Goal: Entertainment & Leisure: Consume media (video, audio)

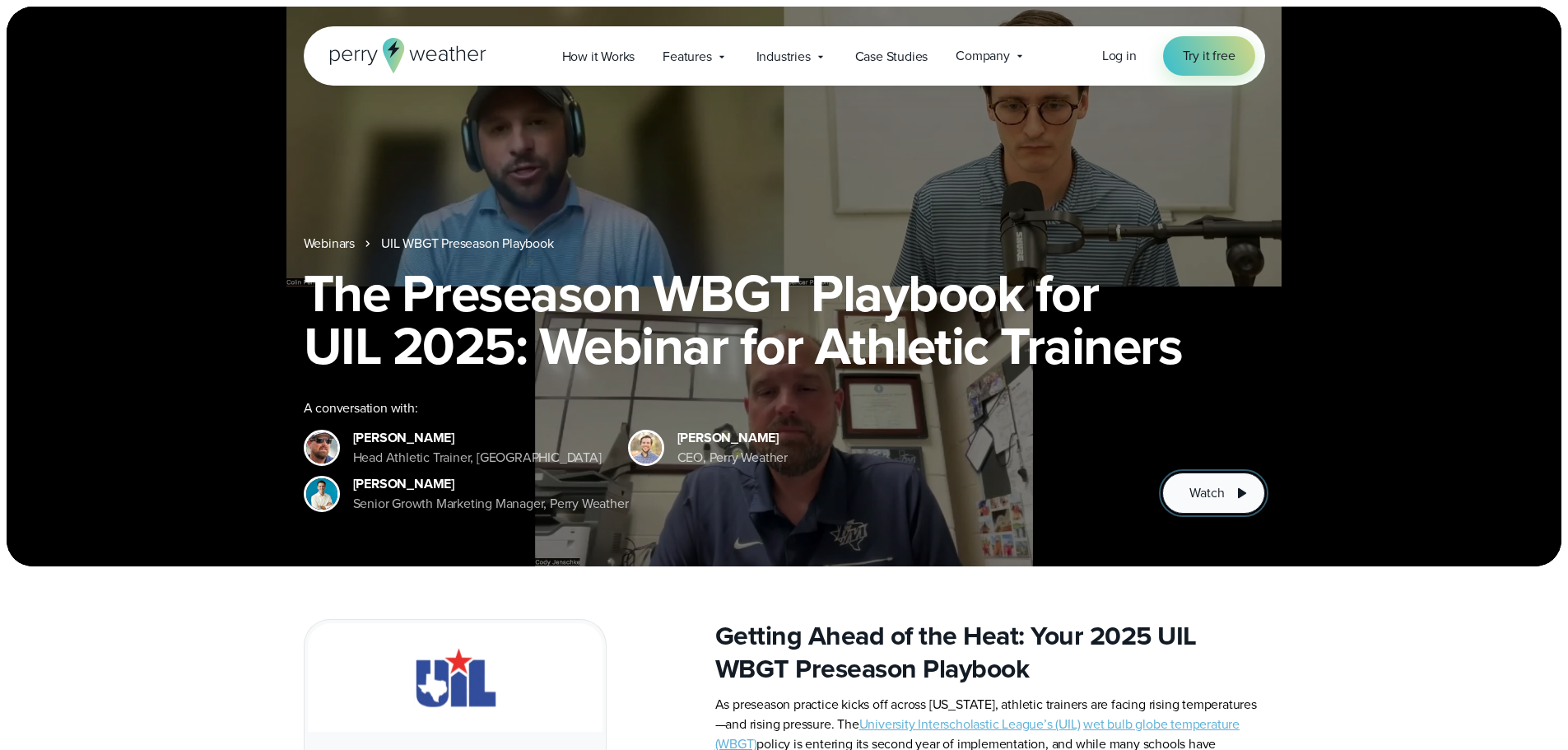
click at [1205, 499] on span "Watch" at bounding box center [1206, 493] width 34 height 19
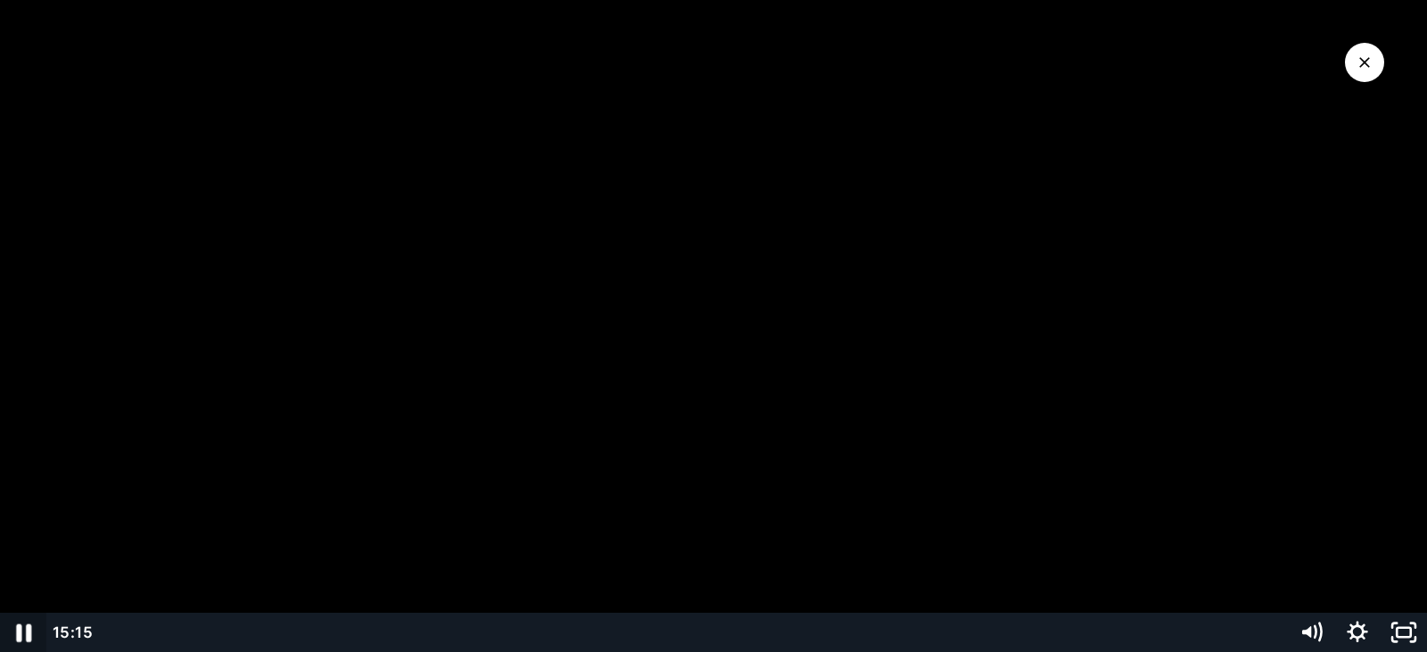
click at [21, 635] on icon "Pause" at bounding box center [23, 633] width 15 height 18
click at [9, 634] on icon "Play Video" at bounding box center [24, 632] width 55 height 47
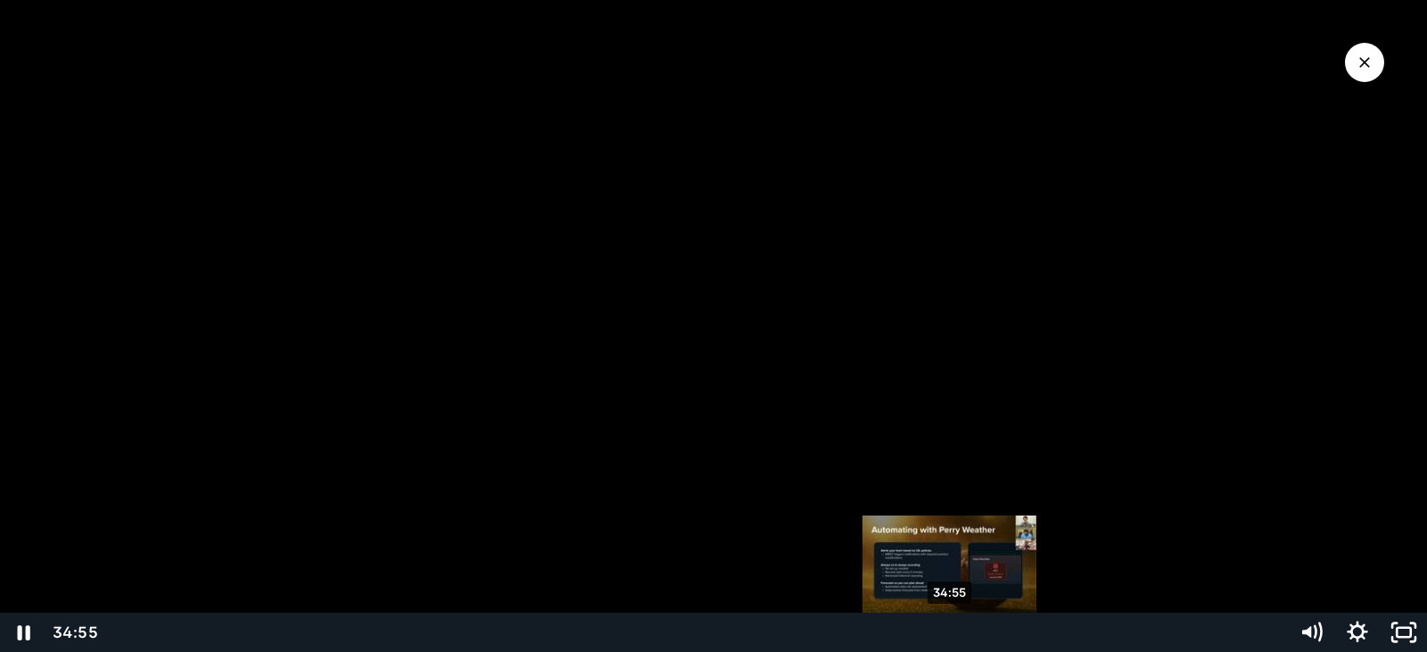
click at [952, 620] on div "34:55" at bounding box center [693, 632] width 1168 height 39
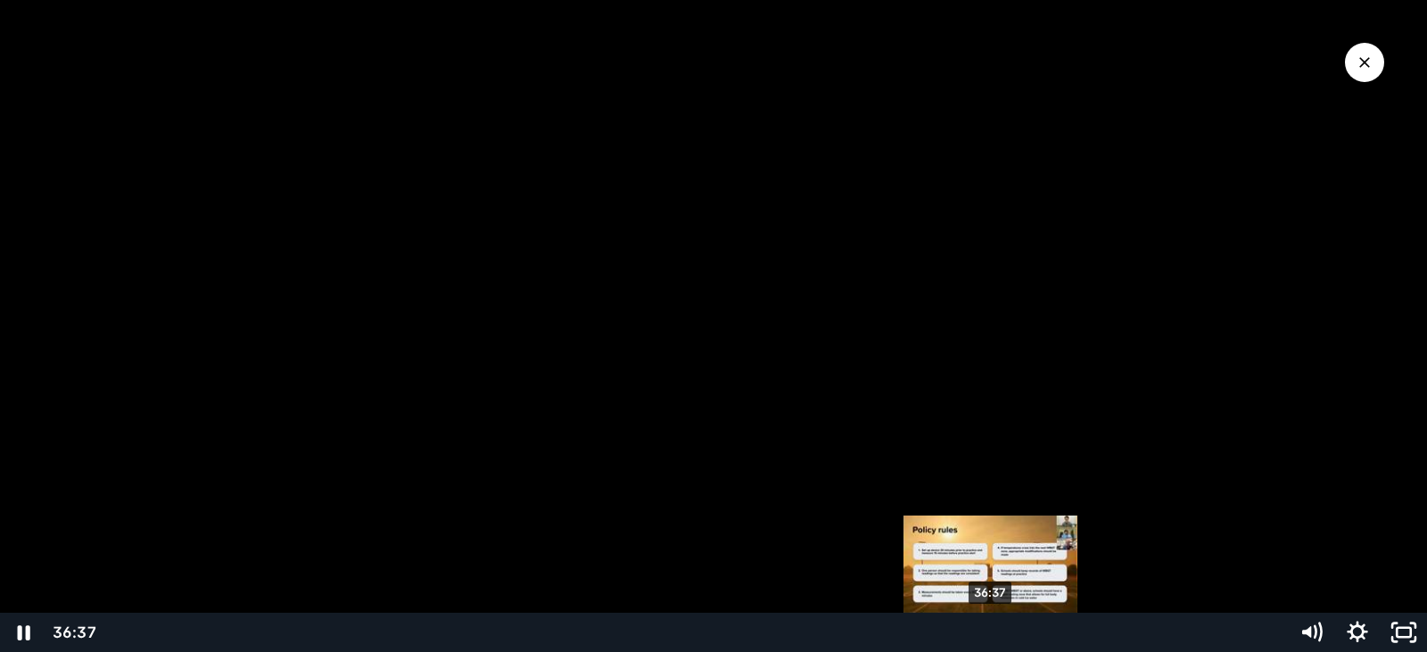
drag, startPoint x: 949, startPoint y: 628, endPoint x: 992, endPoint y: 627, distance: 42.8
click at [992, 627] on div "Playbar" at bounding box center [991, 632] width 13 height 13
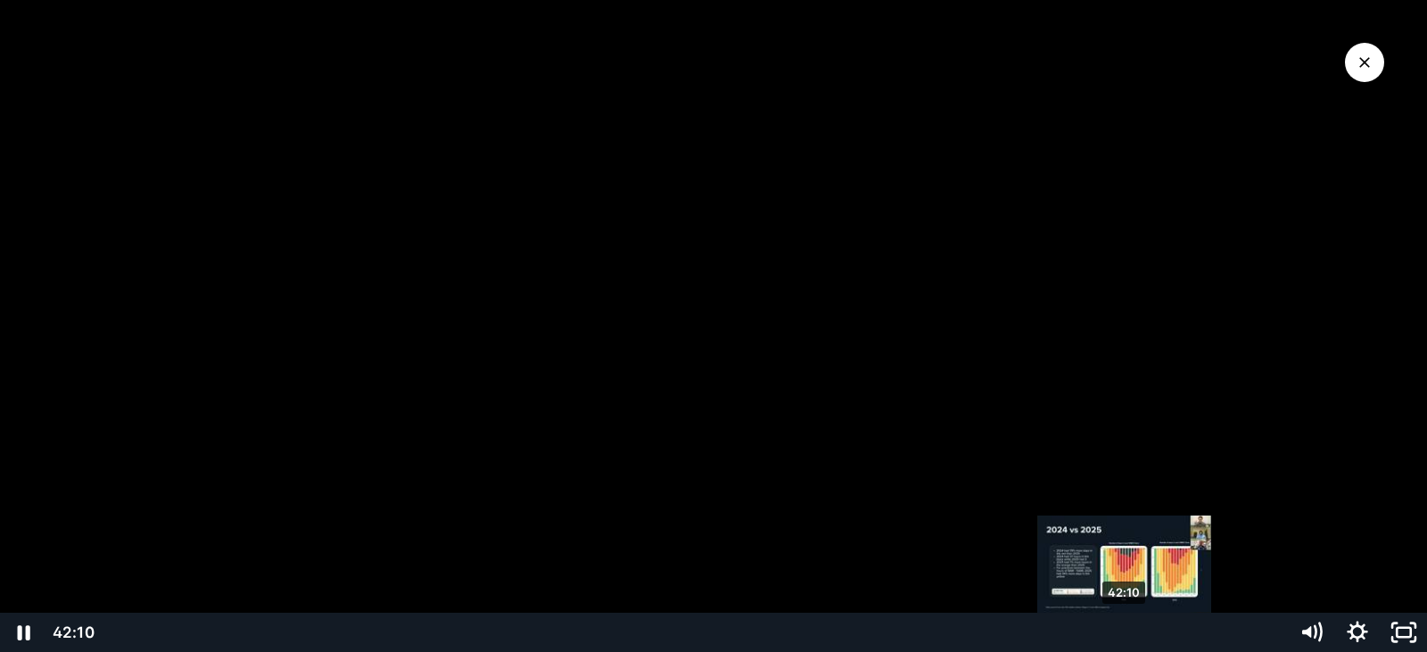
drag, startPoint x: 991, startPoint y: 637, endPoint x: 1126, endPoint y: 636, distance: 134.7
click at [1126, 636] on div "Playbar" at bounding box center [1124, 632] width 13 height 13
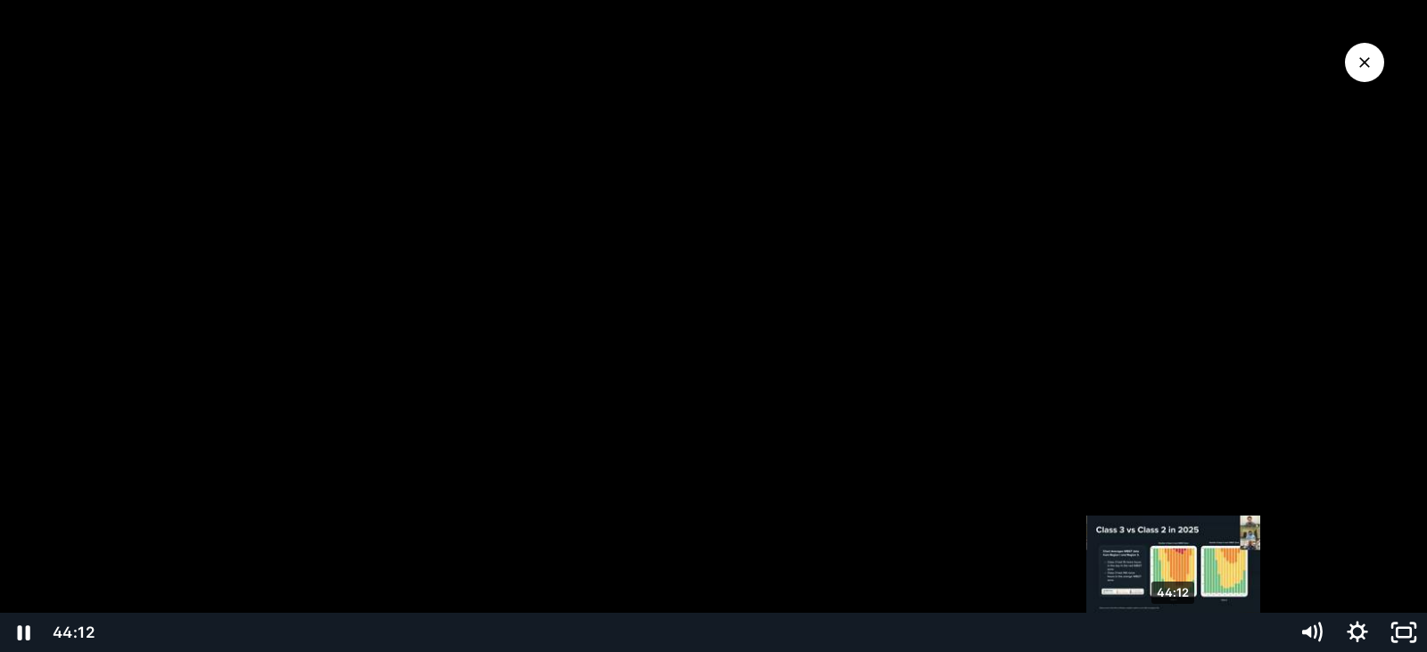
drag, startPoint x: 1126, startPoint y: 636, endPoint x: 1175, endPoint y: 629, distance: 49.6
click at [1175, 629] on div "Playbar" at bounding box center [1173, 632] width 13 height 13
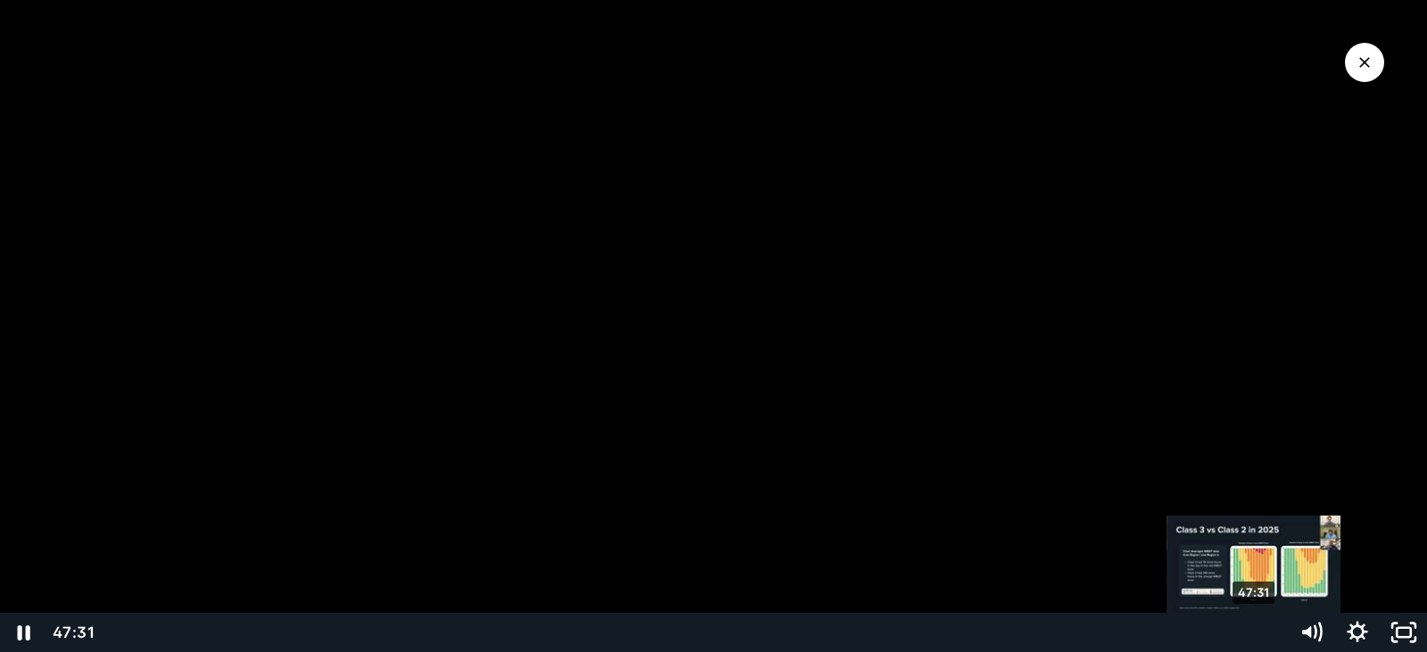
click at [1256, 640] on div "47:31" at bounding box center [693, 632] width 1168 height 39
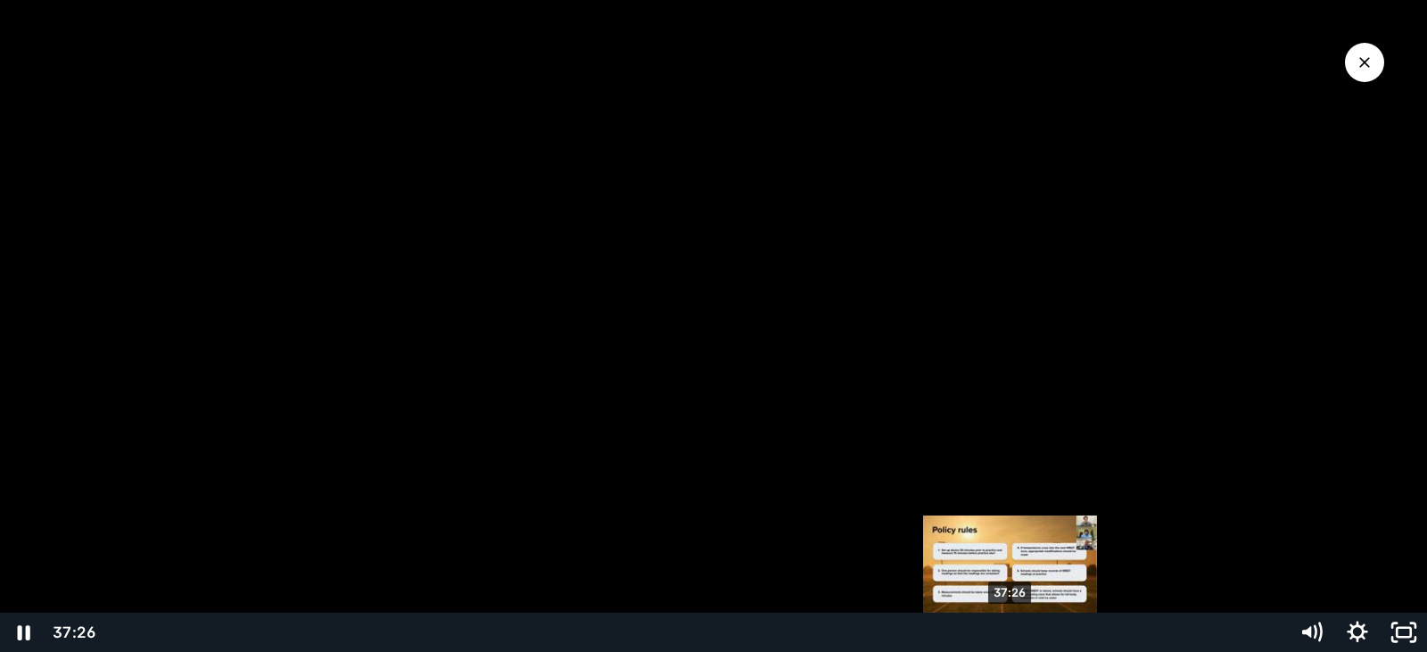
drag, startPoint x: 1175, startPoint y: 629, endPoint x: 1012, endPoint y: 636, distance: 163.4
click at [1012, 636] on div "37:26" at bounding box center [693, 632] width 1168 height 39
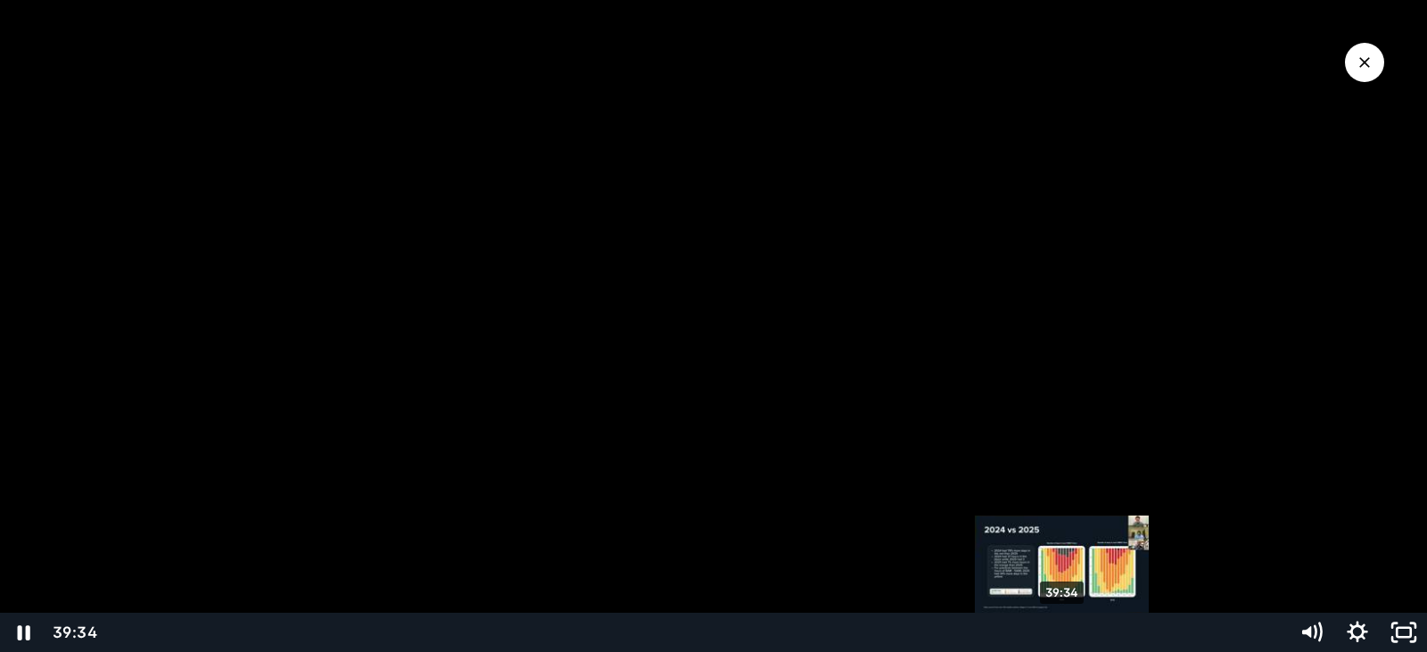
drag, startPoint x: 1012, startPoint y: 636, endPoint x: 1063, endPoint y: 636, distance: 51.7
click at [1063, 636] on div "Playbar" at bounding box center [1061, 632] width 13 height 13
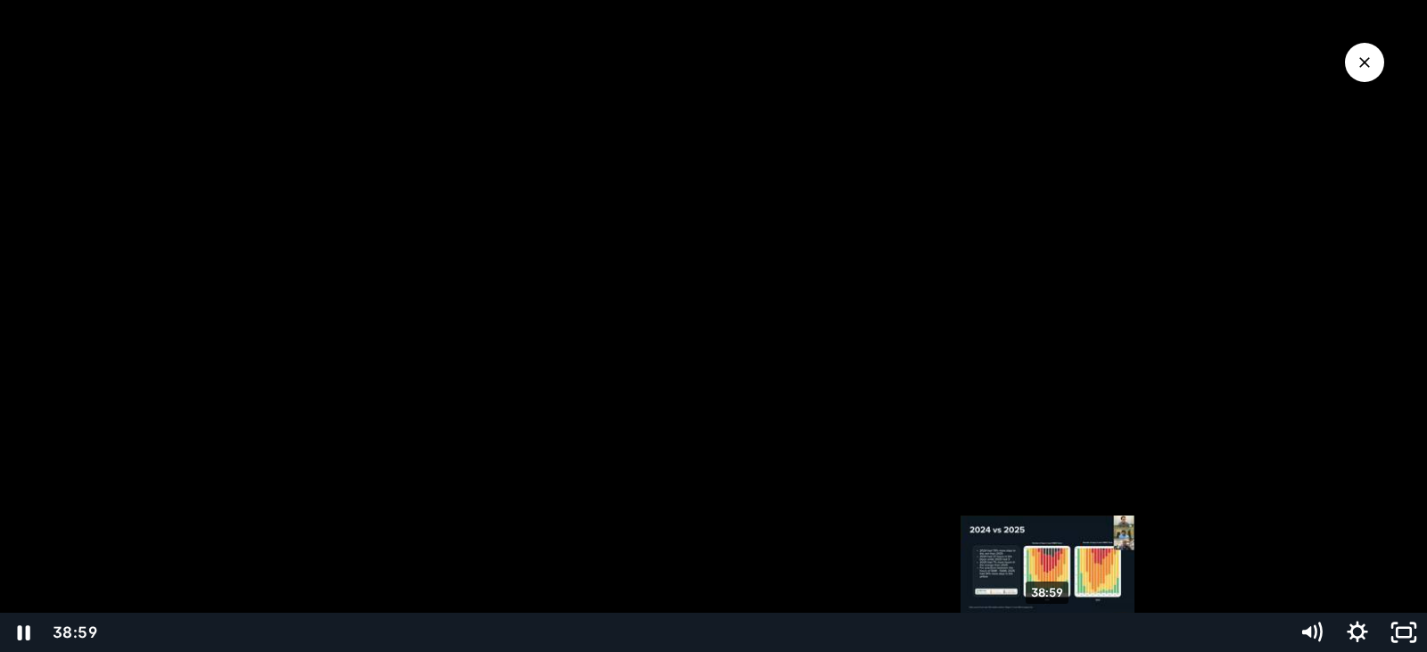
drag, startPoint x: 1086, startPoint y: 629, endPoint x: 1049, endPoint y: 629, distance: 37.5
click at [1049, 629] on div "Playbar" at bounding box center [1047, 632] width 13 height 13
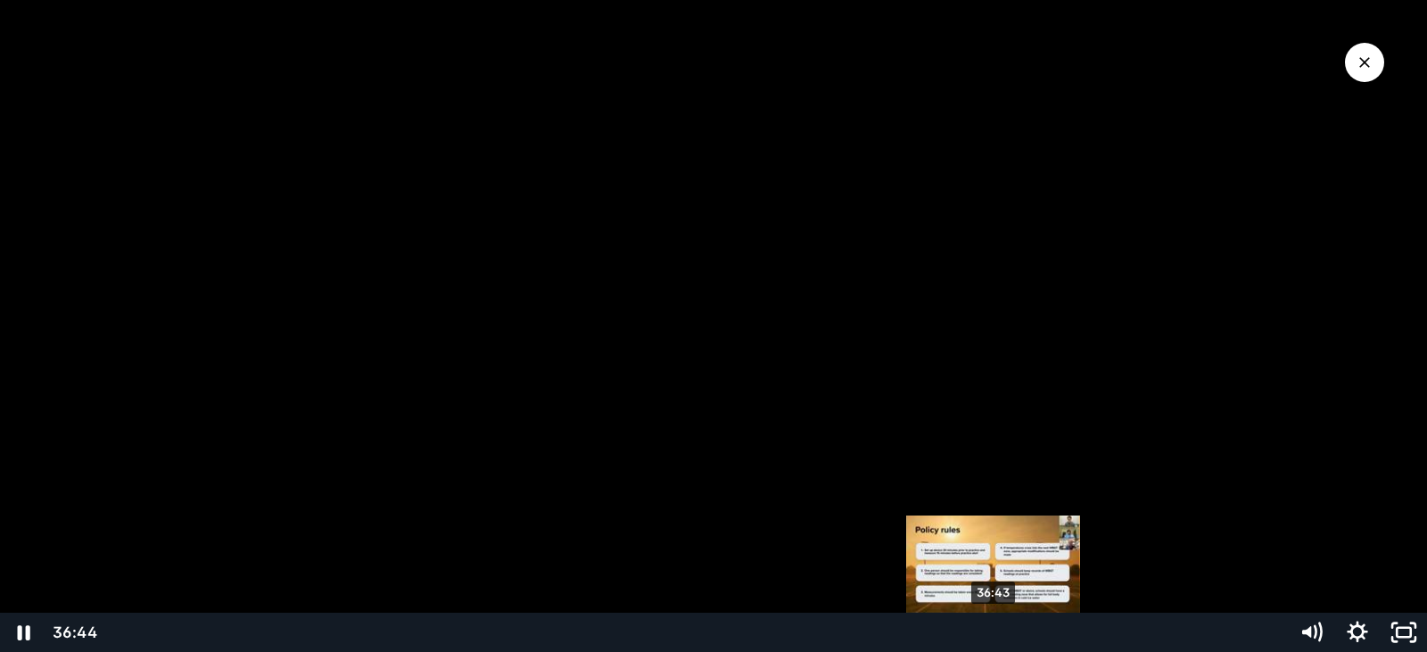
drag, startPoint x: 1049, startPoint y: 630, endPoint x: 995, endPoint y: 632, distance: 54.5
click at [995, 632] on div "Playbar" at bounding box center [993, 632] width 13 height 13
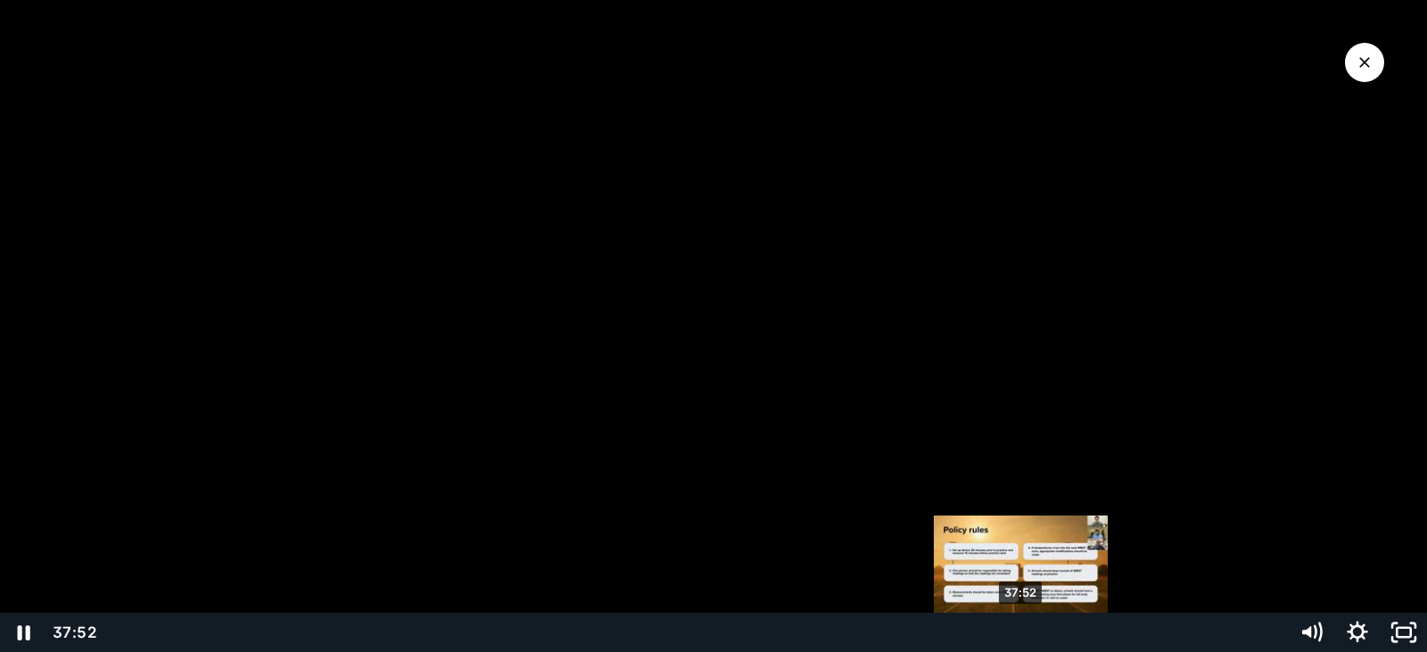
drag, startPoint x: 995, startPoint y: 632, endPoint x: 1022, endPoint y: 634, distance: 27.7
click at [1022, 634] on div "Playbar" at bounding box center [1020, 632] width 13 height 13
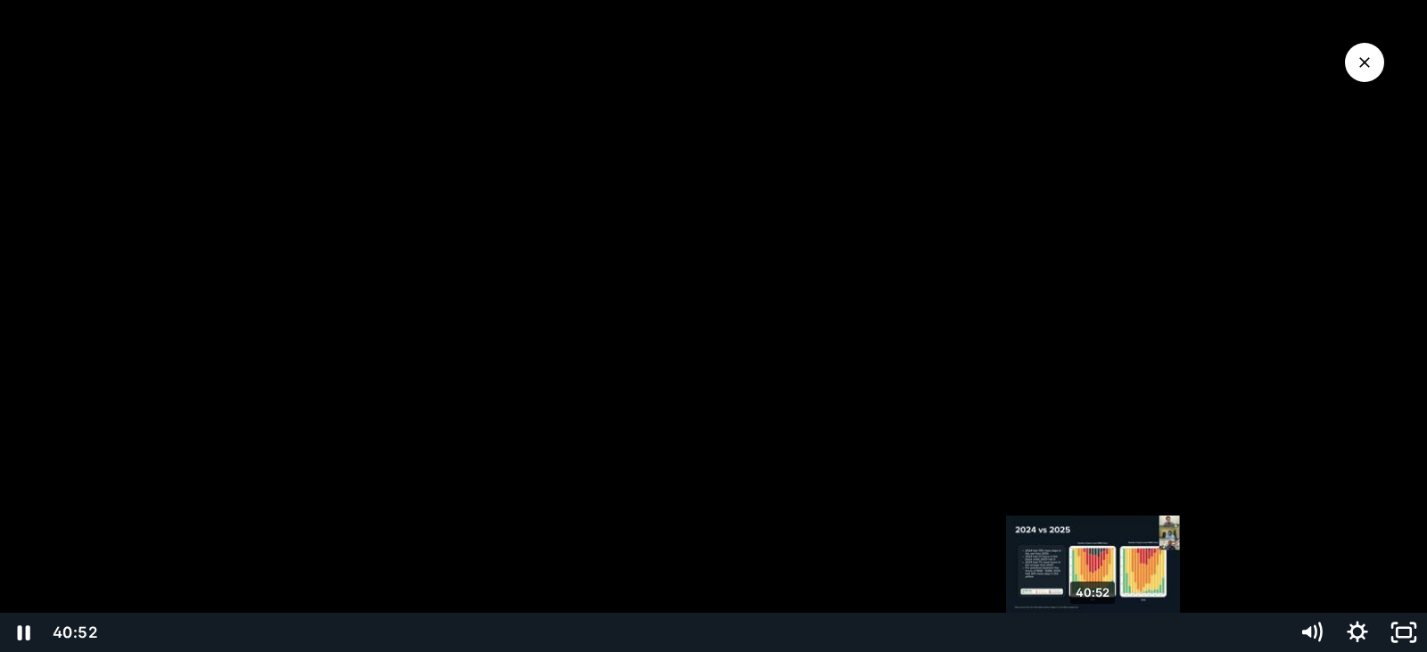
drag, startPoint x: 1022, startPoint y: 634, endPoint x: 1095, endPoint y: 633, distance: 72.3
click at [1095, 633] on div "Playbar" at bounding box center [1092, 632] width 13 height 13
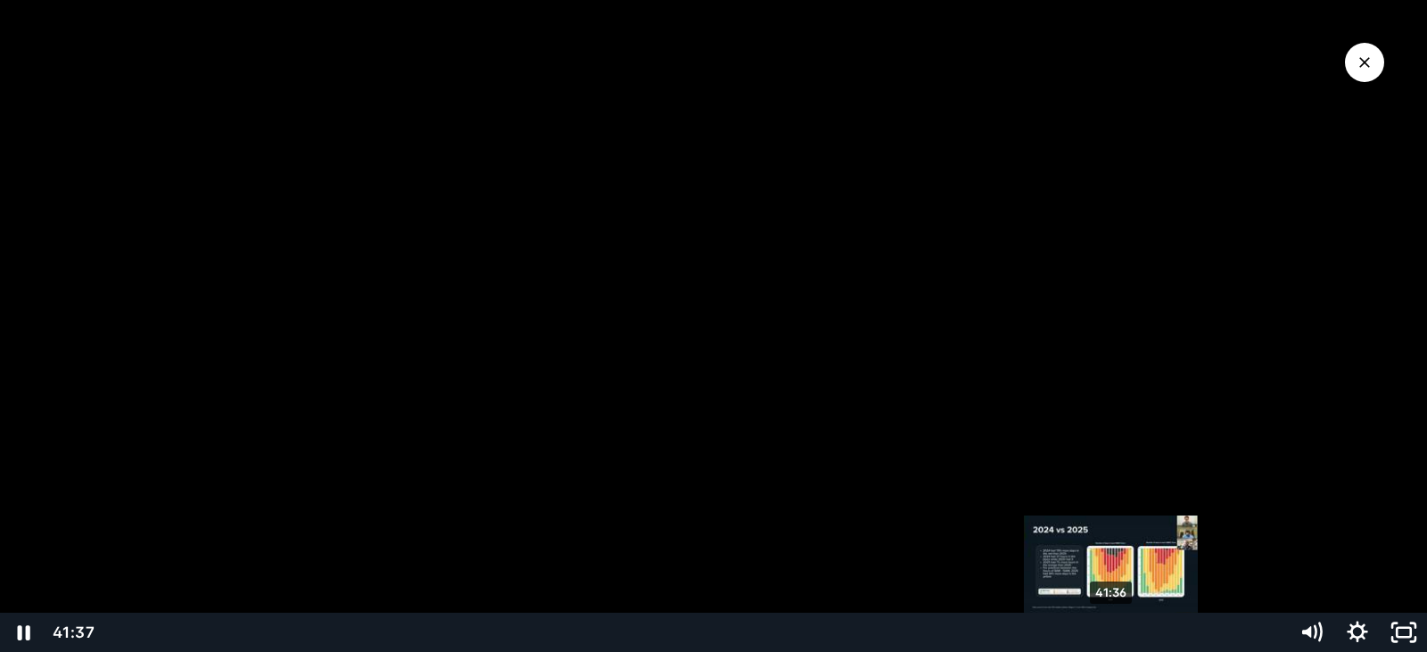
drag, startPoint x: 1095, startPoint y: 633, endPoint x: 1112, endPoint y: 632, distance: 17.9
click at [1112, 632] on div "Playbar" at bounding box center [1110, 632] width 13 height 13
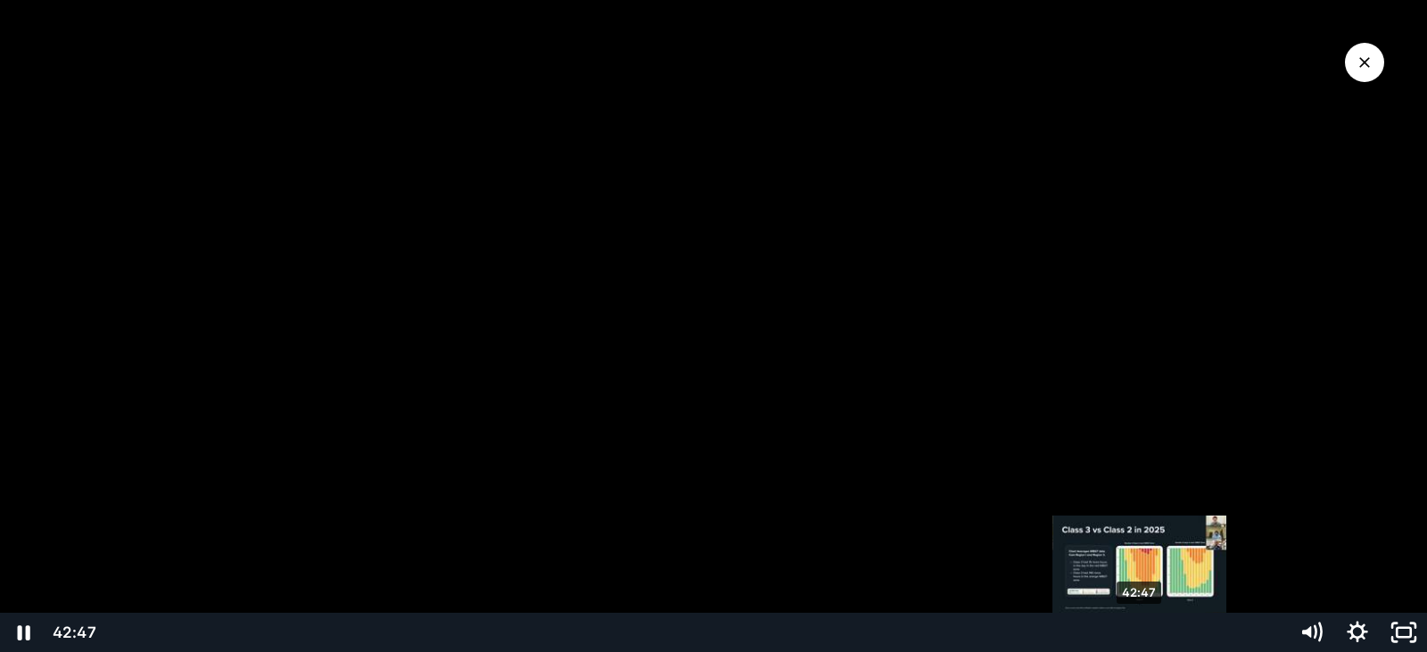
drag, startPoint x: 1112, startPoint y: 632, endPoint x: 1141, endPoint y: 628, distance: 28.8
click at [1141, 628] on div "Playbar" at bounding box center [1139, 632] width 13 height 13
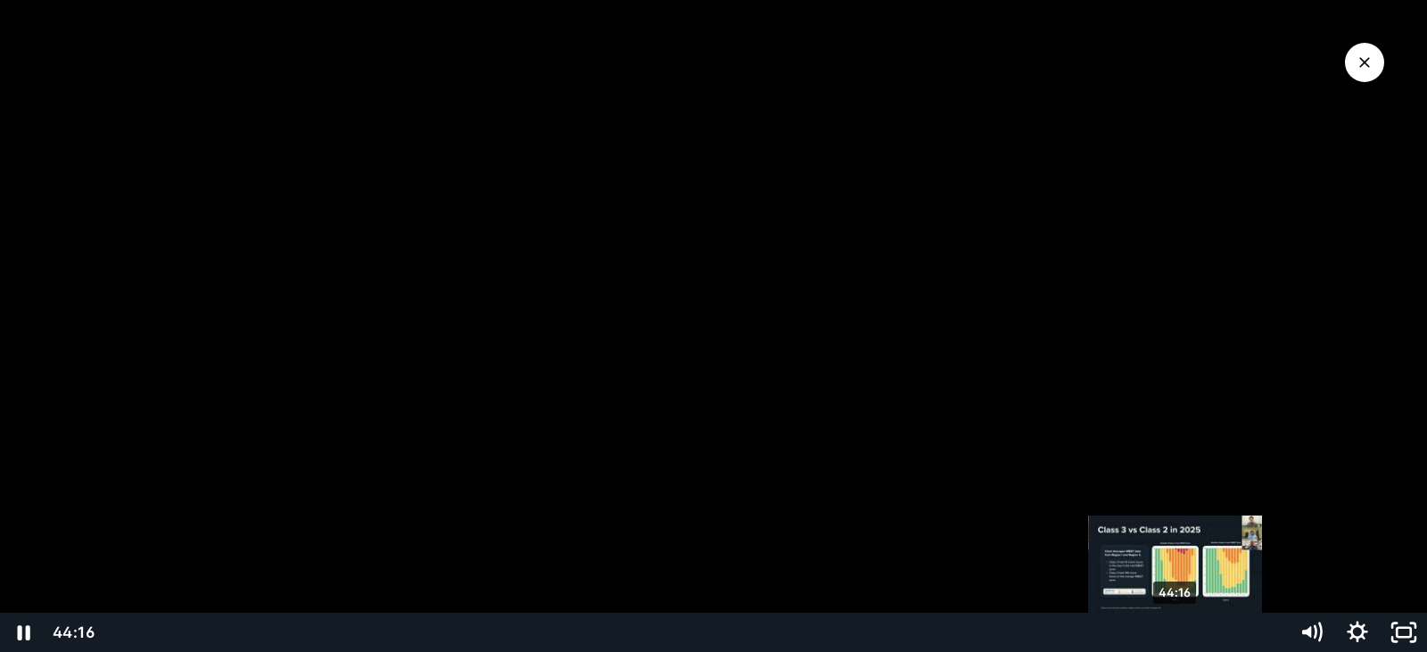
click at [1177, 625] on div "44:16" at bounding box center [693, 632] width 1168 height 39
